Goal: Task Accomplishment & Management: Use online tool/utility

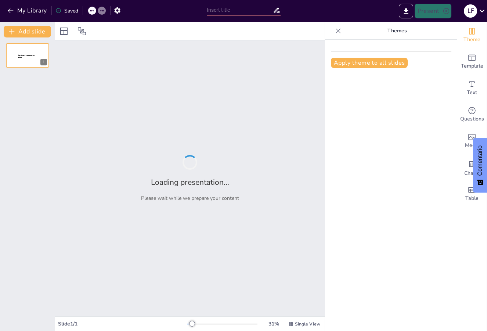
type input "Análisis y Solución de Ejercicios a Través de PowerPoint"
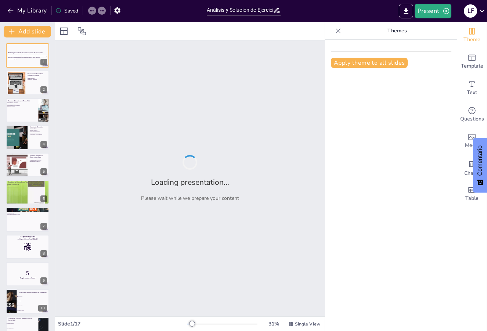
checkbox input "true"
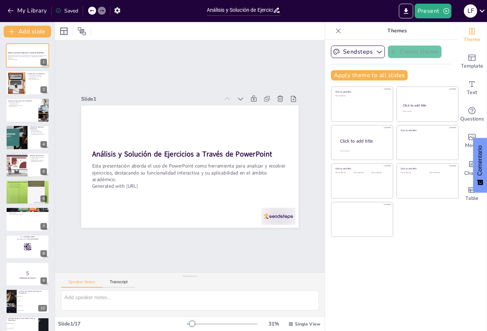
checkbox input "true"
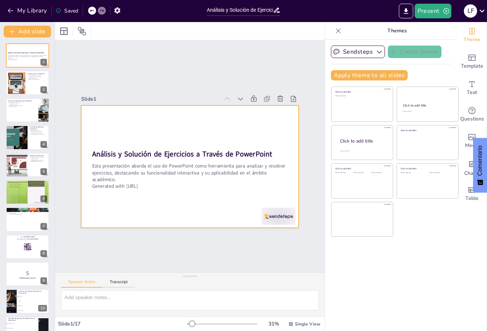
checkbox input "true"
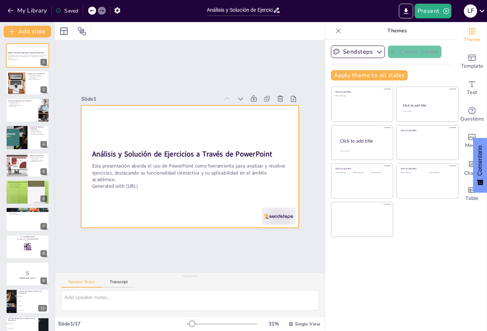
checkbox input "true"
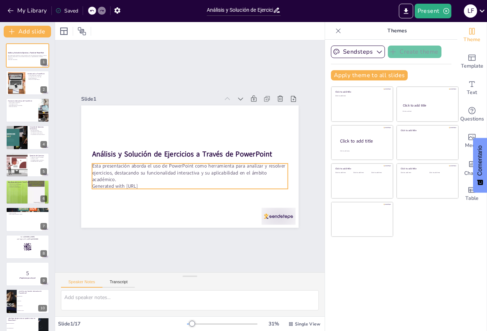
checkbox input "true"
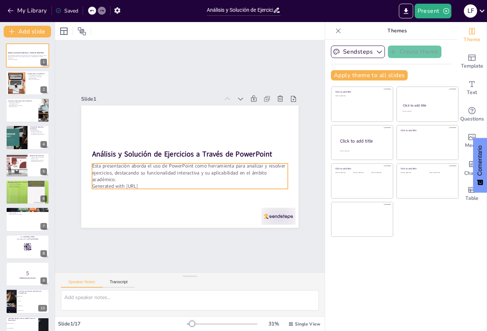
checkbox input "true"
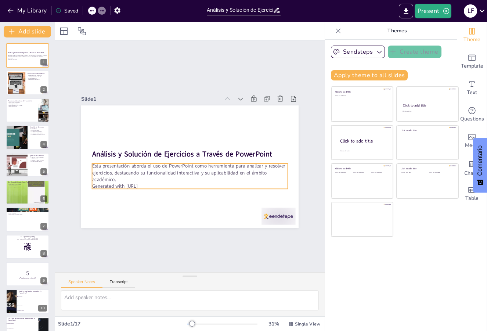
checkbox input "true"
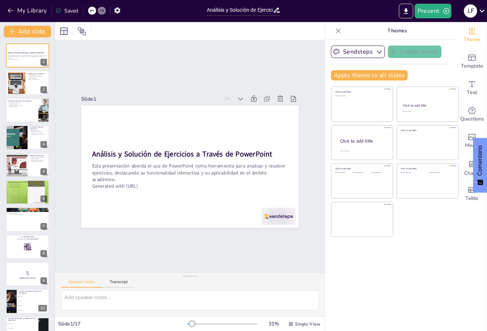
checkbox input "true"
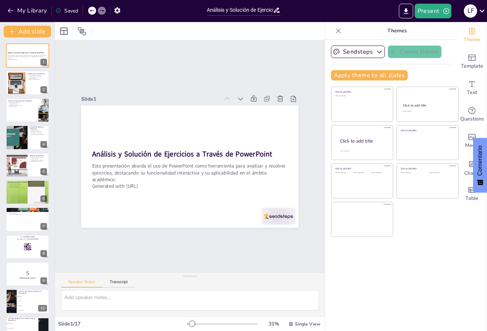
checkbox input "true"
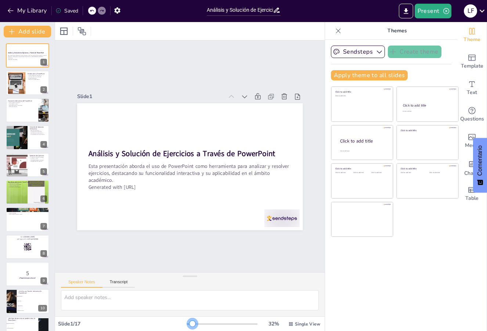
checkbox input "true"
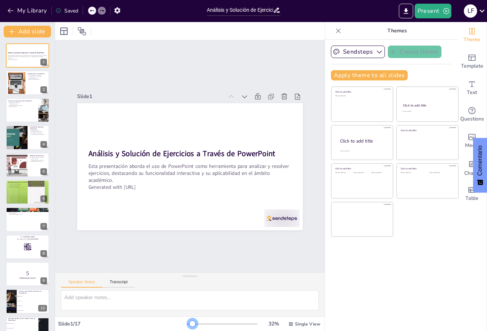
checkbox input "true"
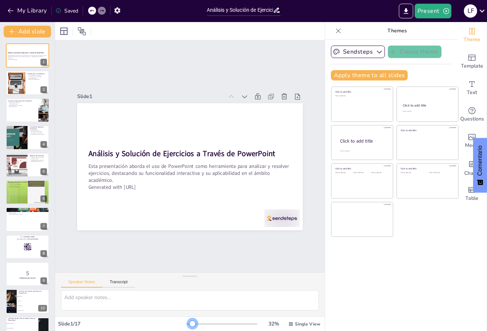
checkbox input "true"
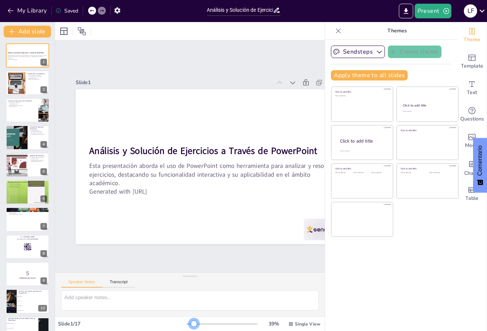
checkbox input "true"
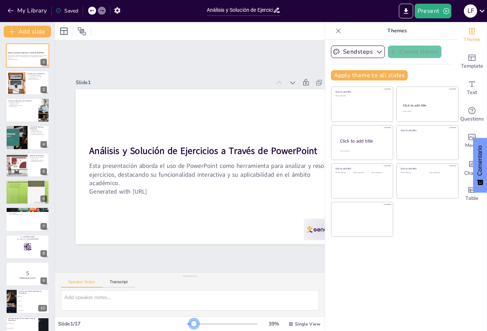
checkbox input "true"
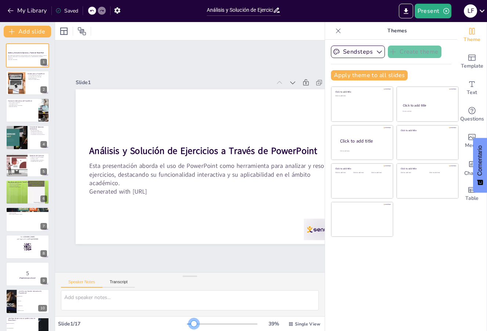
checkbox input "true"
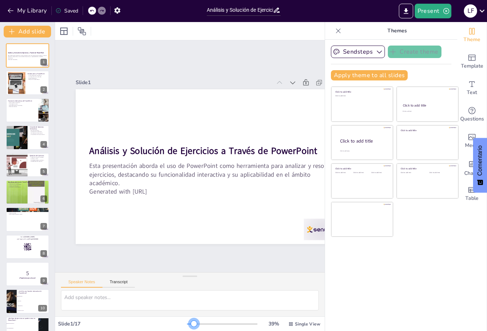
checkbox input "true"
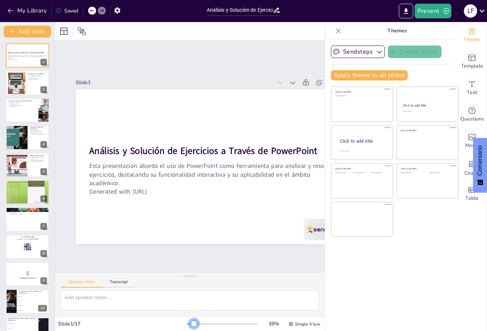
checkbox input "true"
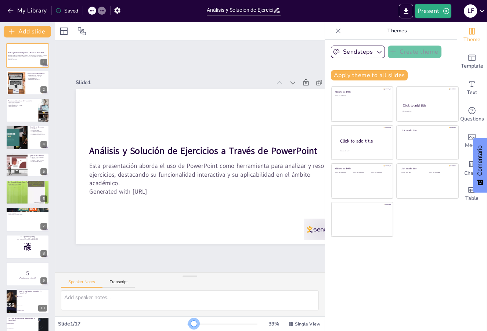
checkbox input "true"
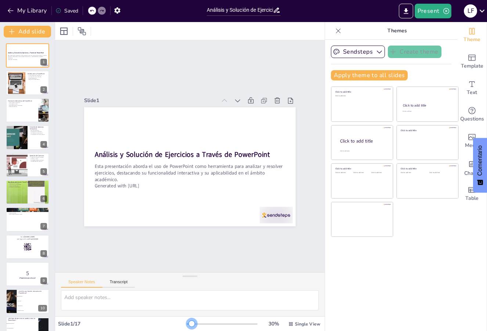
checkbox input "true"
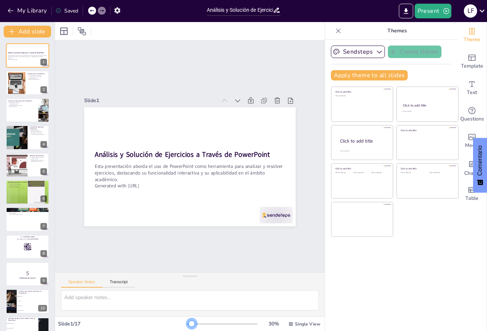
checkbox input "true"
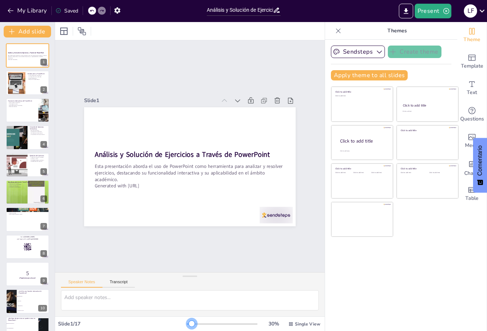
checkbox input "true"
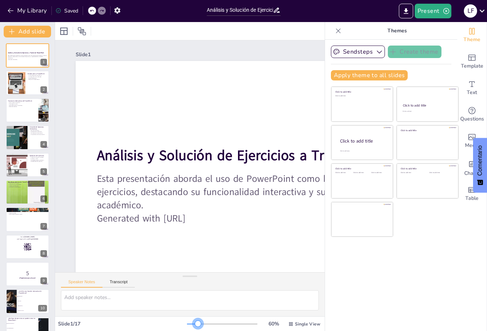
checkbox input "true"
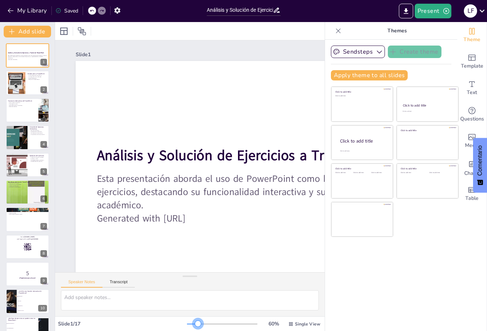
checkbox input "true"
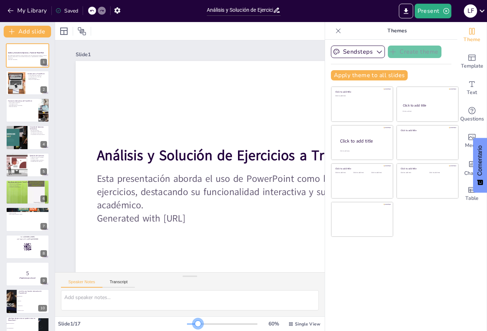
checkbox input "true"
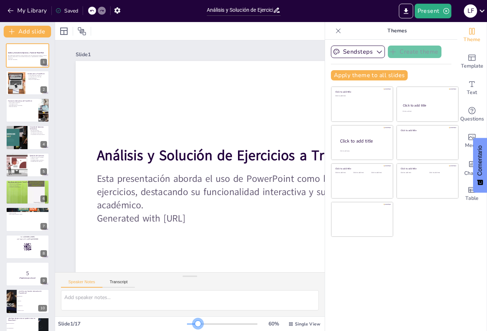
checkbox input "true"
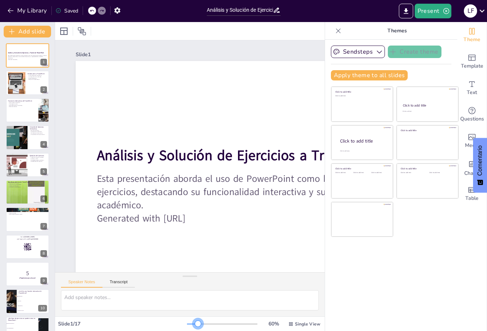
checkbox input "true"
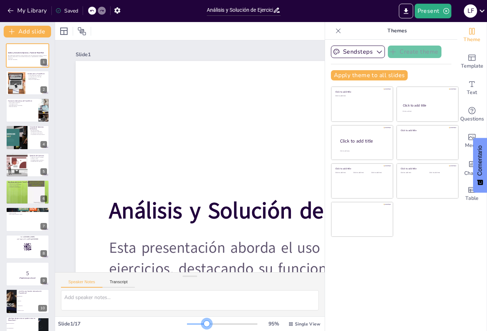
checkbox input "true"
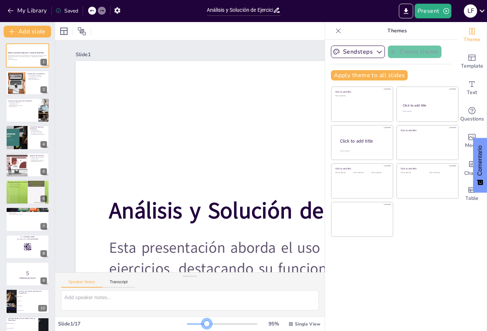
checkbox input "true"
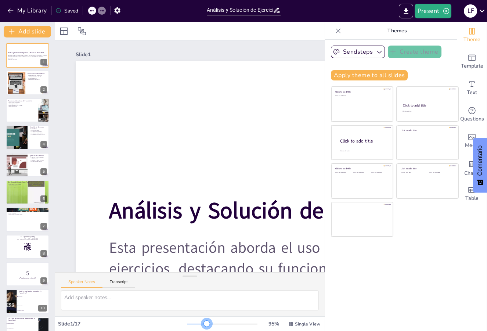
checkbox input "true"
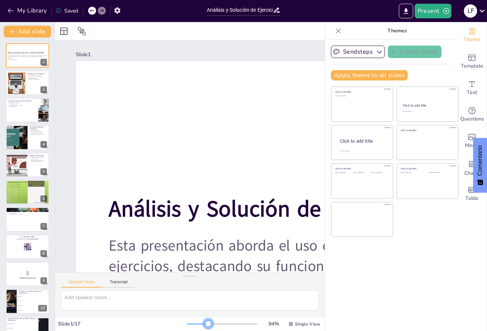
checkbox input "true"
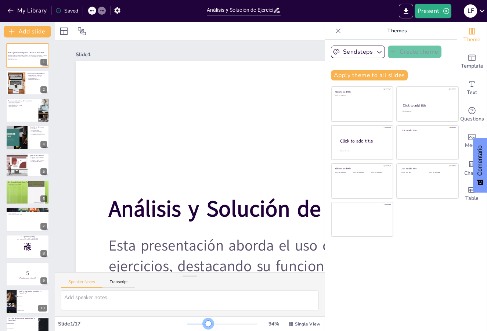
checkbox input "true"
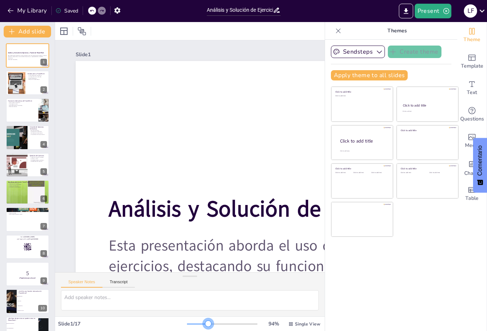
checkbox input "true"
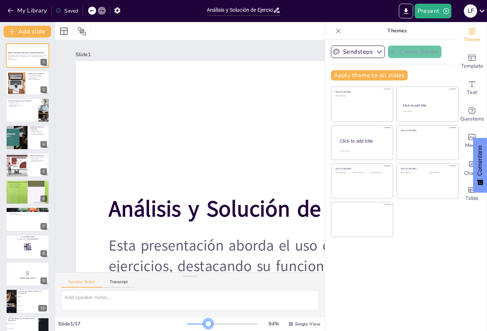
checkbox input "true"
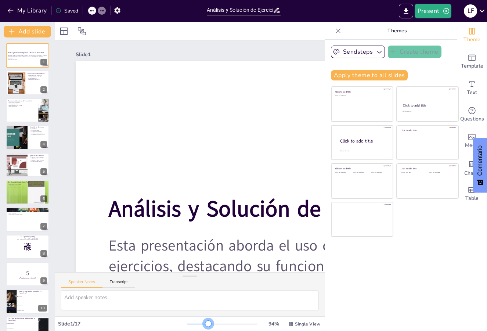
checkbox input "true"
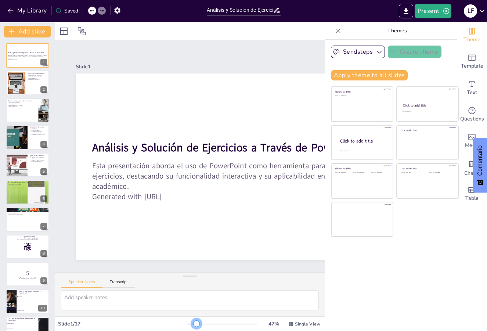
checkbox input "true"
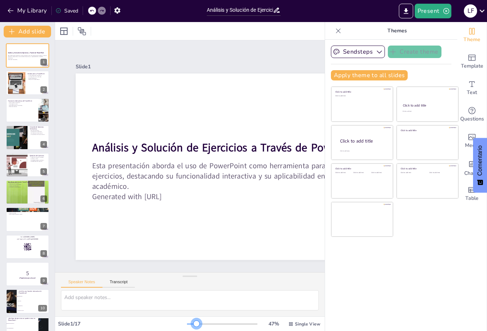
checkbox input "true"
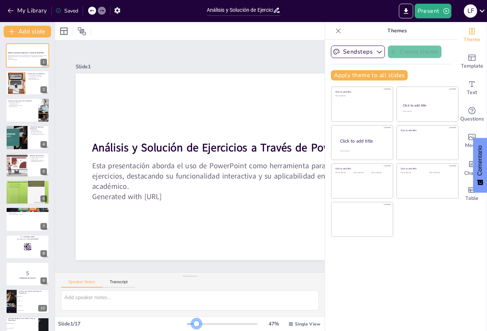
checkbox input "true"
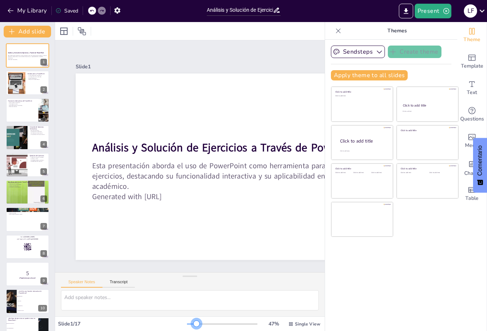
checkbox input "true"
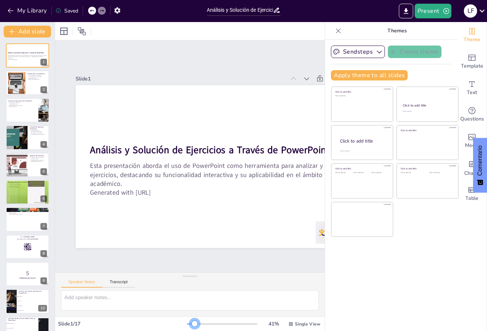
checkbox input "true"
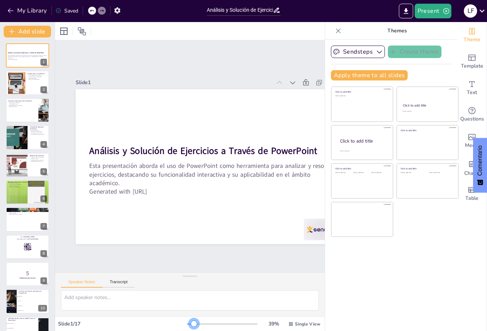
checkbox input "true"
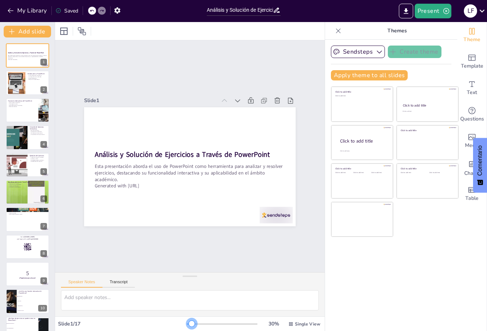
click at [189, 326] on div at bounding box center [192, 324] width 6 height 6
click at [17, 92] on div at bounding box center [16, 83] width 33 height 22
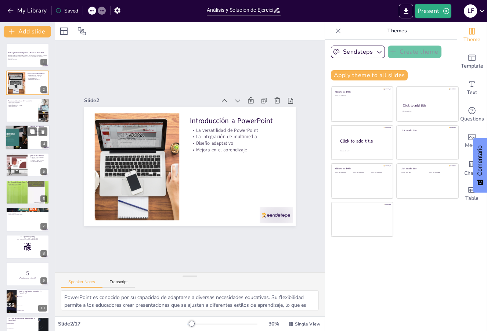
drag, startPoint x: 19, startPoint y: 126, endPoint x: 19, endPoint y: 129, distance: 3.7
click at [19, 126] on div at bounding box center [16, 137] width 44 height 25
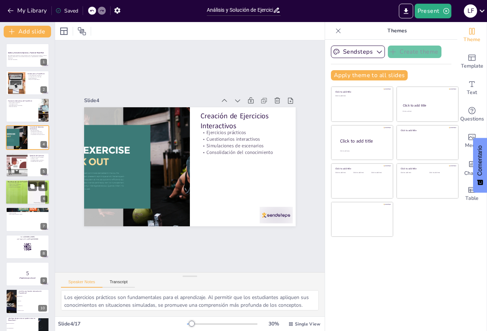
click at [25, 187] on p "Interacción y participación" at bounding box center [28, 186] width 40 height 1
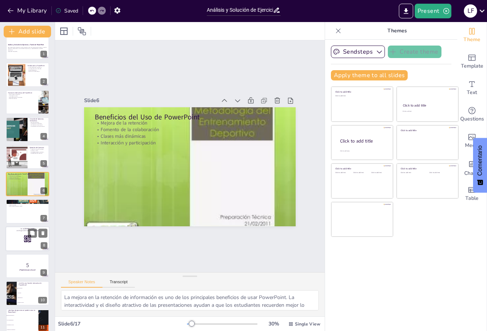
click at [19, 228] on p "Go to [DOMAIN_NAME]" at bounding box center [28, 229] width 40 height 2
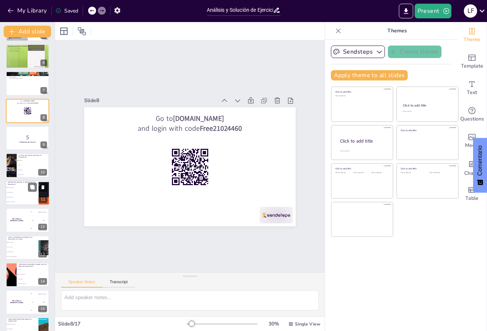
click at [20, 196] on li "Documentos de texto" at bounding box center [22, 197] width 33 height 5
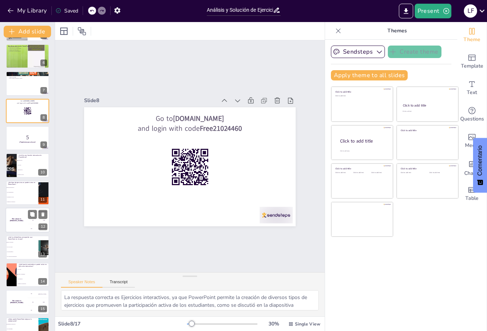
scroll to position [144, 0]
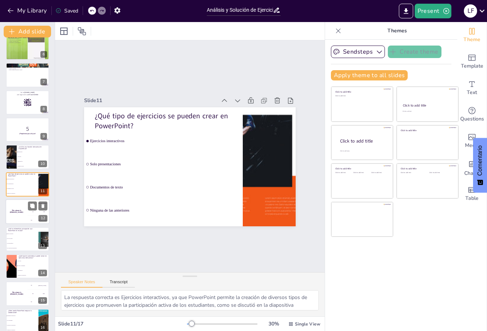
click at [19, 217] on div "The winner is [PERSON_NAME]" at bounding box center [17, 211] width 22 height 25
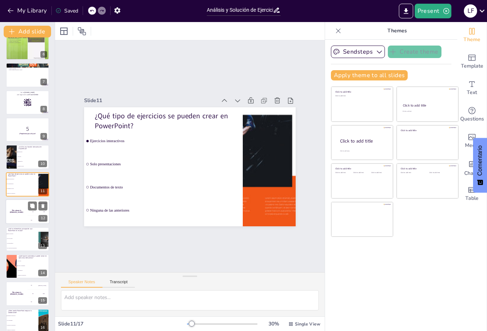
scroll to position [172, 0]
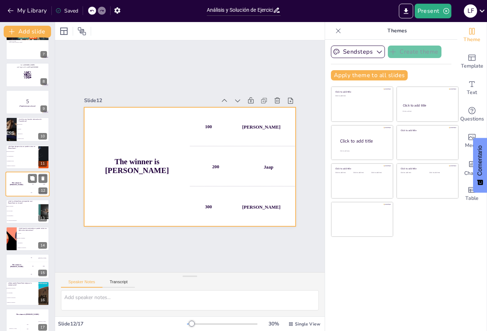
click at [20, 181] on div "The winner is [PERSON_NAME]" at bounding box center [17, 184] width 22 height 25
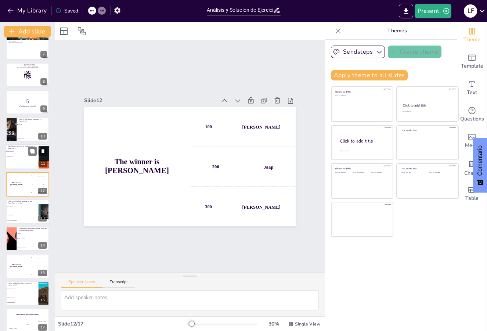
click at [16, 157] on span "Solo presentaciones" at bounding box center [23, 156] width 32 height 1
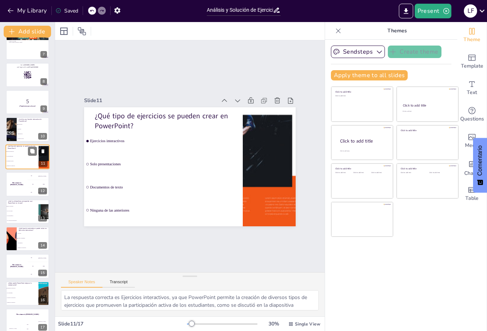
scroll to position [144, 0]
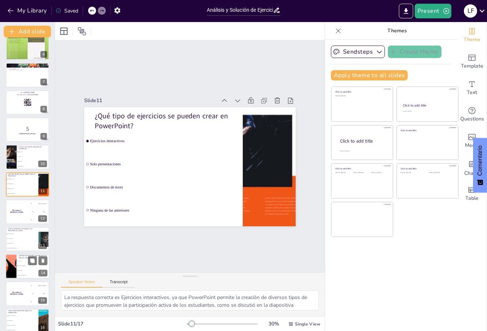
click at [23, 257] on p "¿Qué tipo de contenido se puede incluir en ejercicios interactivos?" at bounding box center [33, 257] width 29 height 4
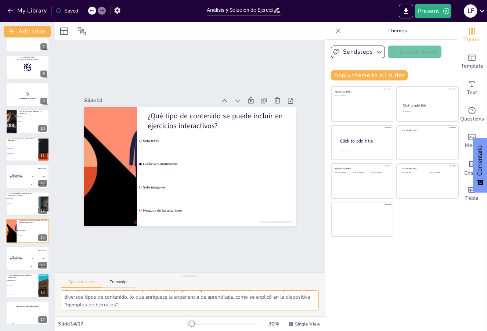
scroll to position [10, 0]
click at [68, 32] on div at bounding box center [64, 31] width 12 height 12
click at [33, 35] on button "Add slide" at bounding box center [27, 32] width 47 height 12
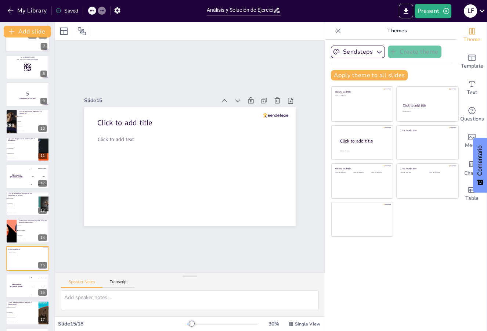
scroll to position [0, 0]
click at [4, 68] on div "Análisis y Solución de Ejercicios a Través de PowerPoint Esta presentación abor…" at bounding box center [27, 108] width 55 height 489
click at [7, 71] on div at bounding box center [28, 67] width 44 height 25
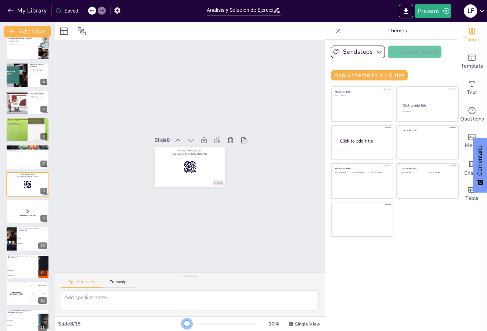
drag, startPoint x: 184, startPoint y: 324, endPoint x: 178, endPoint y: 326, distance: 6.6
click at [184, 326] on div at bounding box center [187, 324] width 6 height 6
click at [85, 283] on button "Speaker Notes" at bounding box center [82, 284] width 42 height 8
click at [114, 283] on button "Transcript" at bounding box center [119, 284] width 33 height 8
click at [87, 282] on button "Speaker Notes" at bounding box center [82, 284] width 42 height 8
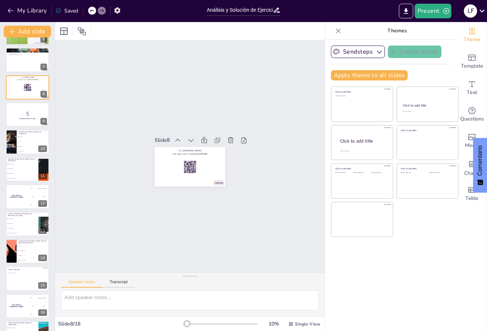
scroll to position [207, 0]
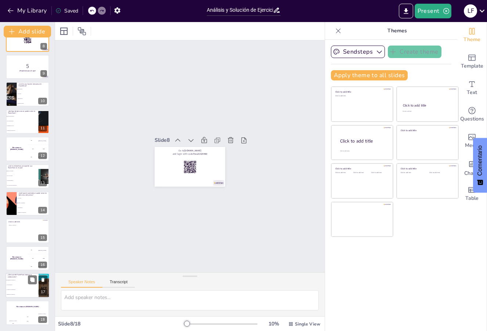
click at [21, 282] on li "Permitiendo la interacción" at bounding box center [22, 280] width 33 height 5
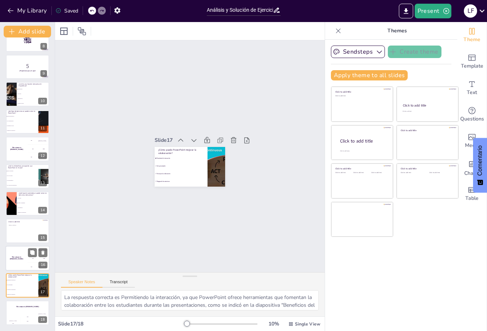
click at [12, 254] on div "The winner is [PERSON_NAME]" at bounding box center [17, 258] width 22 height 25
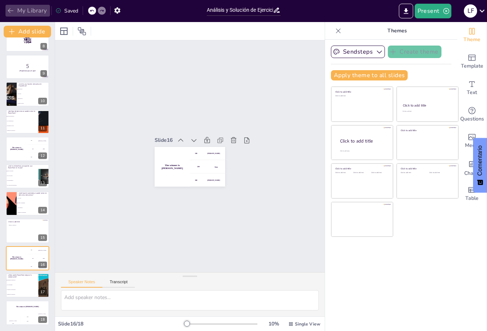
click at [10, 7] on icon "button" at bounding box center [10, 10] width 7 height 7
